Goal: Navigation & Orientation: Find specific page/section

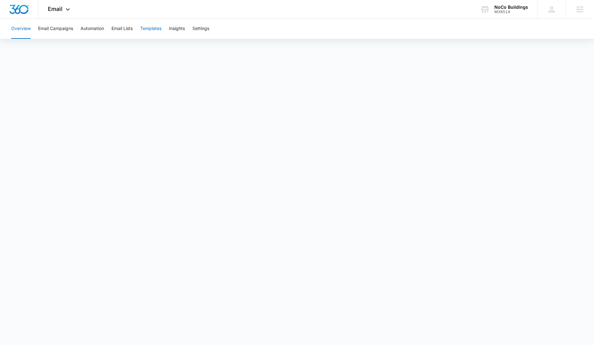
click at [151, 28] on button "Templates" at bounding box center [150, 29] width 21 height 20
click at [66, 30] on button "Email Campaigns" at bounding box center [55, 29] width 35 height 20
drag, startPoint x: 62, startPoint y: 12, endPoint x: 66, endPoint y: 25, distance: 13.7
click at [62, 12] on div "Email Apps Reputation Websites Forms CRM Email Social Content Ads Intelligence …" at bounding box center [59, 9] width 42 height 18
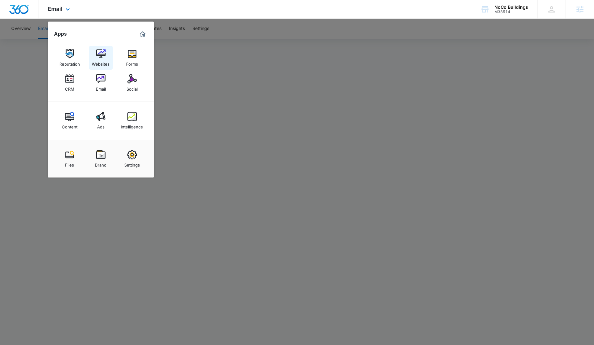
click at [97, 54] on img at bounding box center [100, 53] width 9 height 9
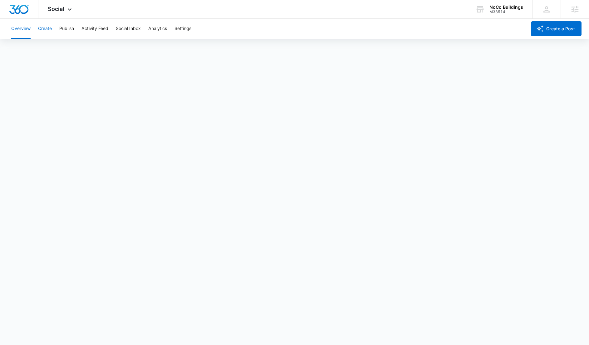
click at [49, 28] on button "Create" at bounding box center [45, 29] width 14 height 20
click at [67, 47] on button "Approvals" at bounding box center [61, 47] width 21 height 17
